Goal: Check status: Check status

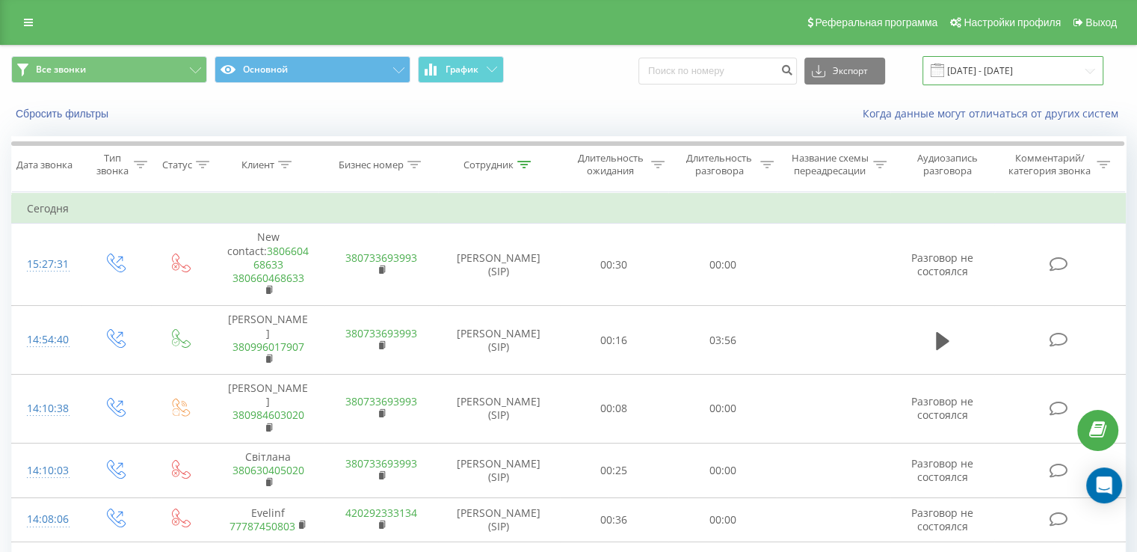
click at [986, 67] on input "20.09.2025 - 20.09.2025" at bounding box center [1012, 70] width 181 height 29
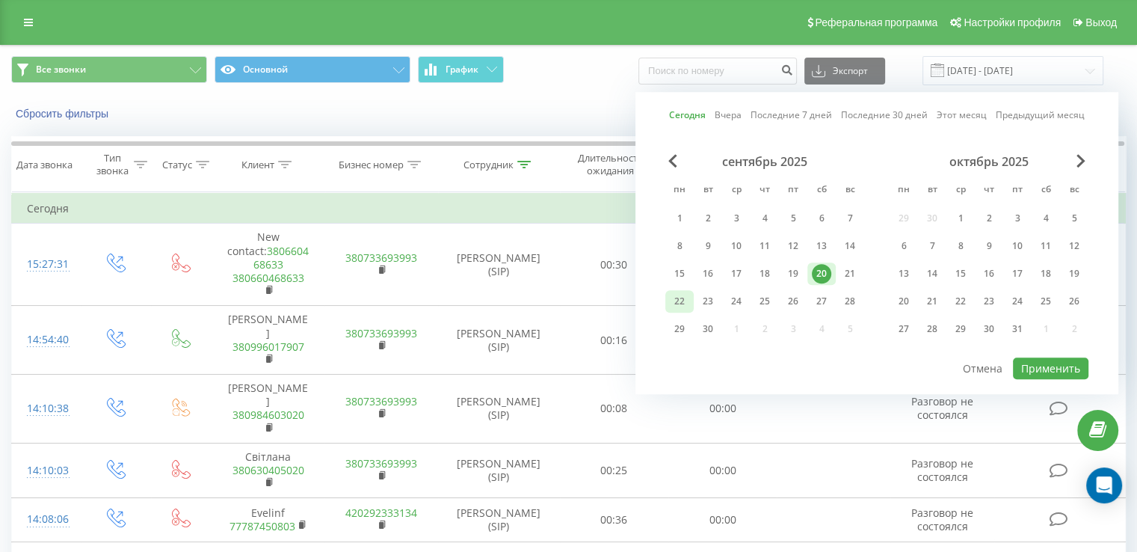
click at [686, 300] on div "22" at bounding box center [679, 301] width 19 height 19
click at [1033, 357] on button "Применить" at bounding box center [1050, 368] width 75 height 22
type input "[DATE] - [DATE]"
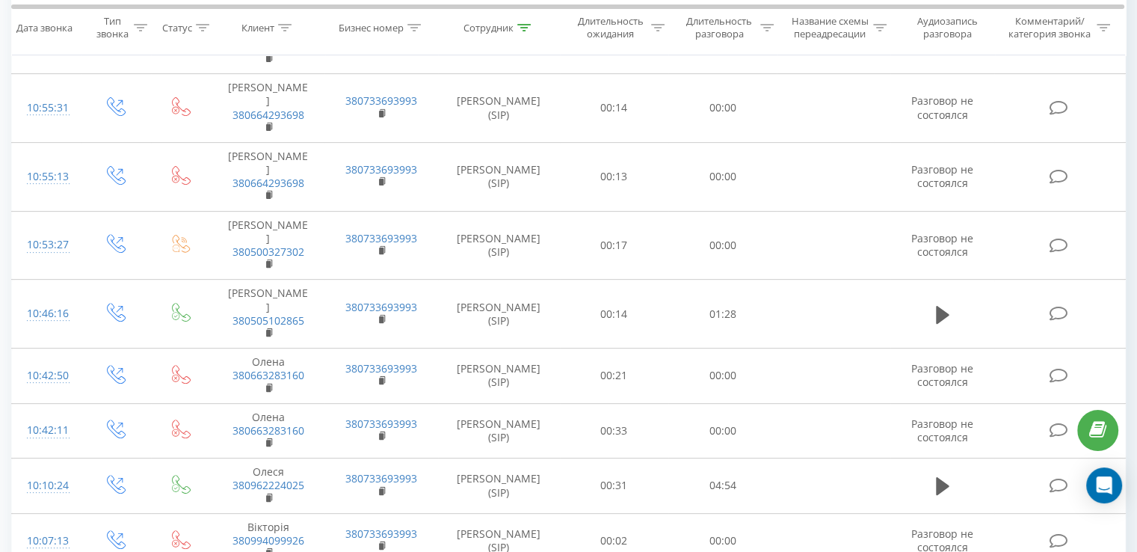
scroll to position [660, 0]
